Goal: Task Accomplishment & Management: Manage account settings

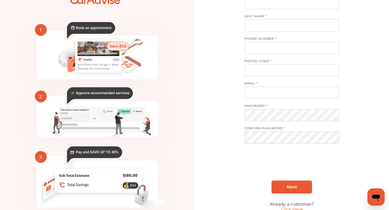
scroll to position [58, 0]
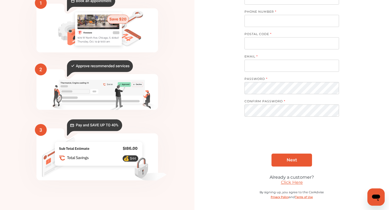
click at [291, 181] on link "Click Here" at bounding box center [292, 182] width 22 height 5
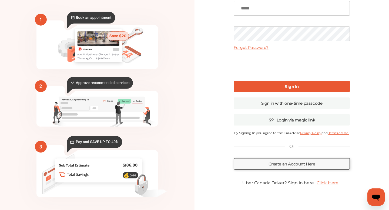
scroll to position [53, 0]
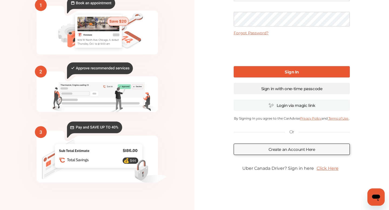
click at [270, 91] on link "Sign in with one-time passcode" at bounding box center [292, 88] width 116 height 11
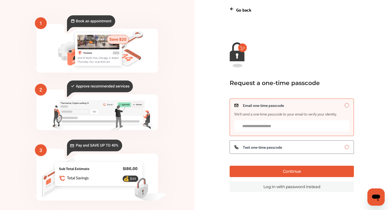
scroll to position [34, 0]
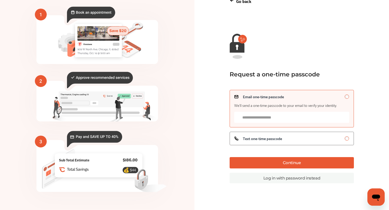
click at [260, 120] on input "Email one-time passcode We’ll send a one-time passcode to your email to verify …" at bounding box center [291, 117] width 115 height 11
click at [274, 140] on span "Text one-time passcode" at bounding box center [262, 139] width 39 height 4
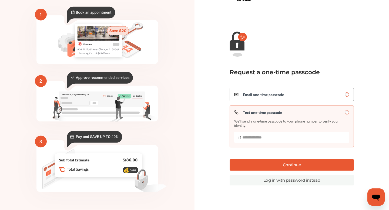
click at [279, 184] on link "Log in with password instead" at bounding box center [292, 180] width 124 height 11
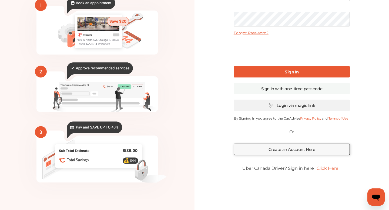
click at [287, 103] on link "Login via magic link" at bounding box center [292, 105] width 116 height 11
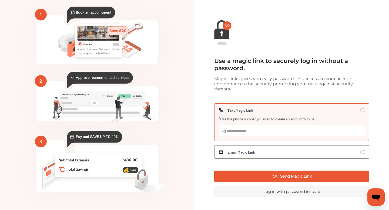
scroll to position [28, 0]
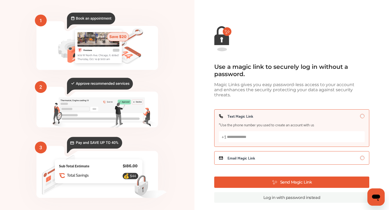
click at [258, 158] on div "Email Magic Link" at bounding box center [292, 158] width 146 height 4
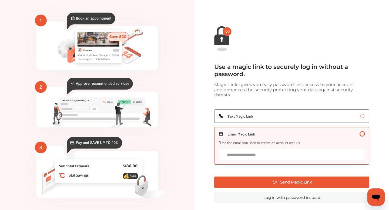
scroll to position [34, 0]
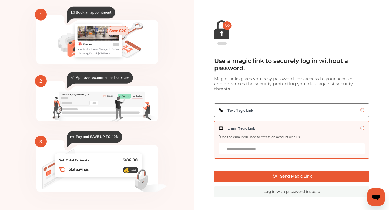
click at [275, 194] on link "Log in with password instead" at bounding box center [291, 192] width 155 height 11
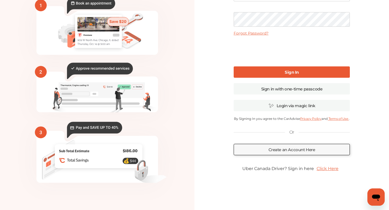
scroll to position [53, 0]
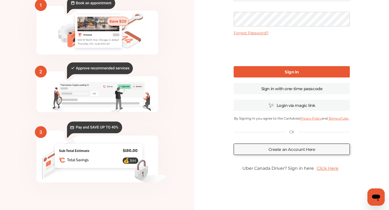
click at [332, 168] on link "Click Here" at bounding box center [327, 168] width 27 height 11
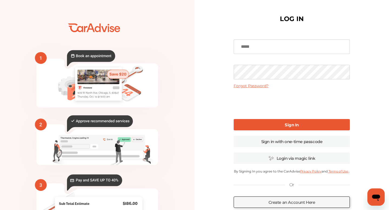
click at [96, 32] on icon "💰" at bounding box center [97, 130] width 195 height 243
click at [98, 26] on icon at bounding box center [98, 28] width 6 height 9
